Goal: Find specific page/section: Find specific page/section

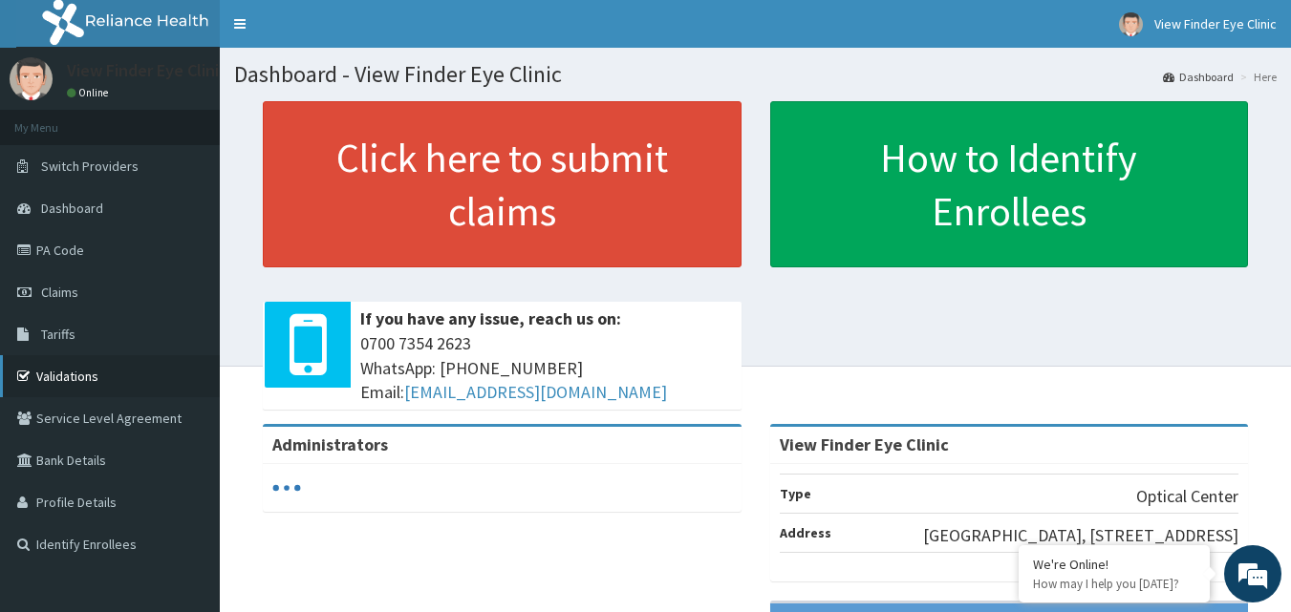
click at [70, 377] on link "Validations" at bounding box center [110, 376] width 220 height 42
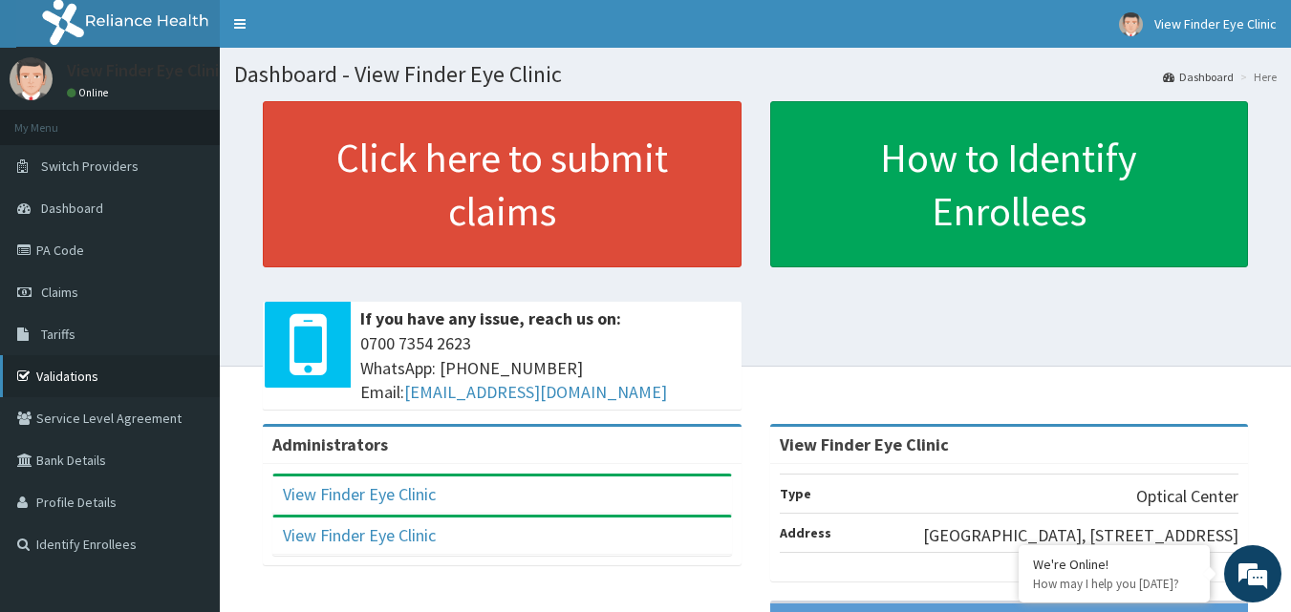
click at [147, 384] on link "Validations" at bounding box center [110, 376] width 220 height 42
click at [87, 261] on link "PA Code" at bounding box center [110, 250] width 220 height 42
click at [64, 254] on link "PA Code" at bounding box center [110, 250] width 220 height 42
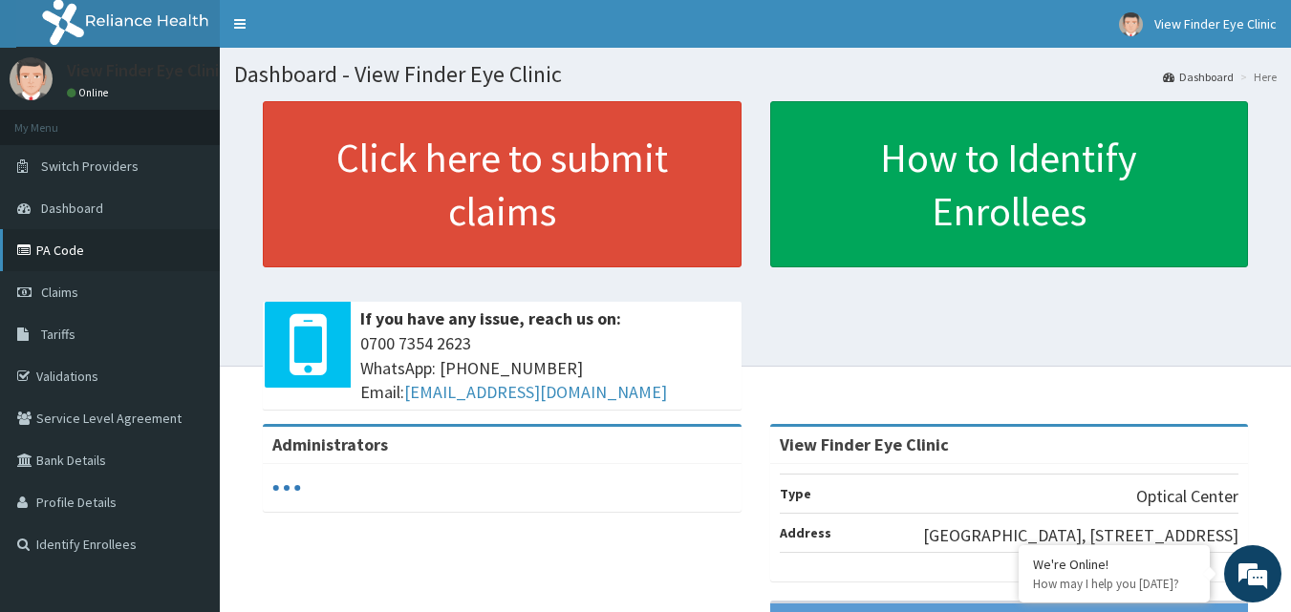
click at [149, 236] on link "PA Code" at bounding box center [110, 250] width 220 height 42
click at [89, 251] on link "PA Code" at bounding box center [110, 250] width 220 height 42
click at [81, 249] on link "PA Code" at bounding box center [110, 250] width 220 height 42
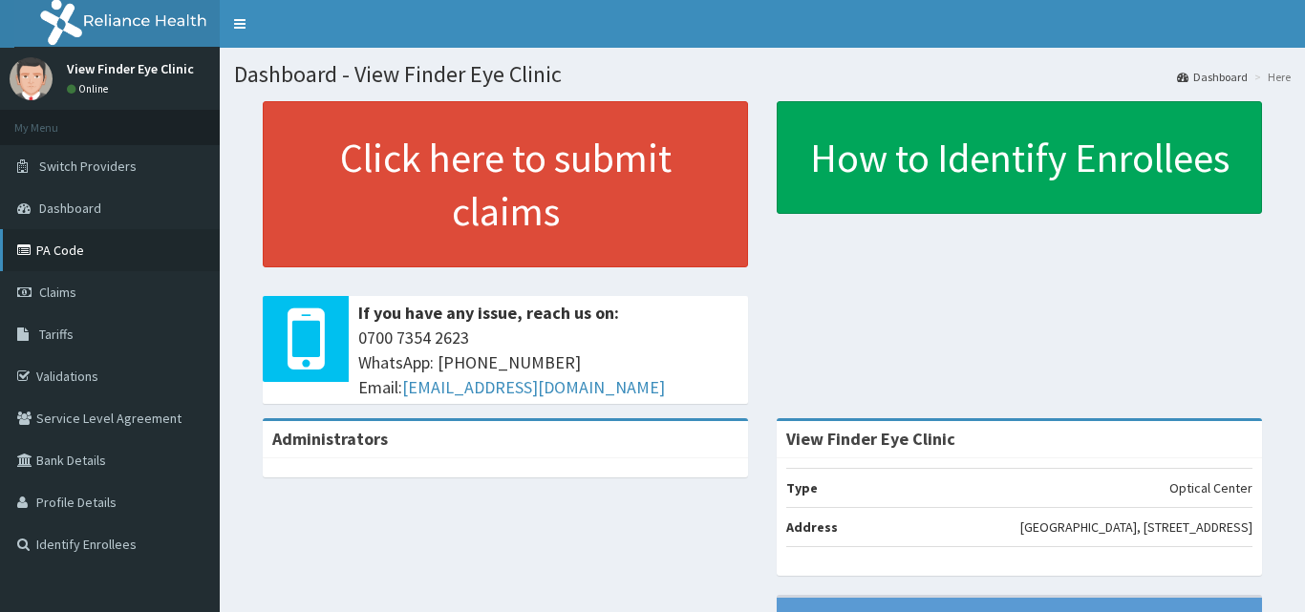
click at [81, 268] on link "PA Code" at bounding box center [110, 250] width 220 height 42
click at [96, 265] on link "PA Code" at bounding box center [110, 250] width 220 height 42
